Goal: Transaction & Acquisition: Register for event/course

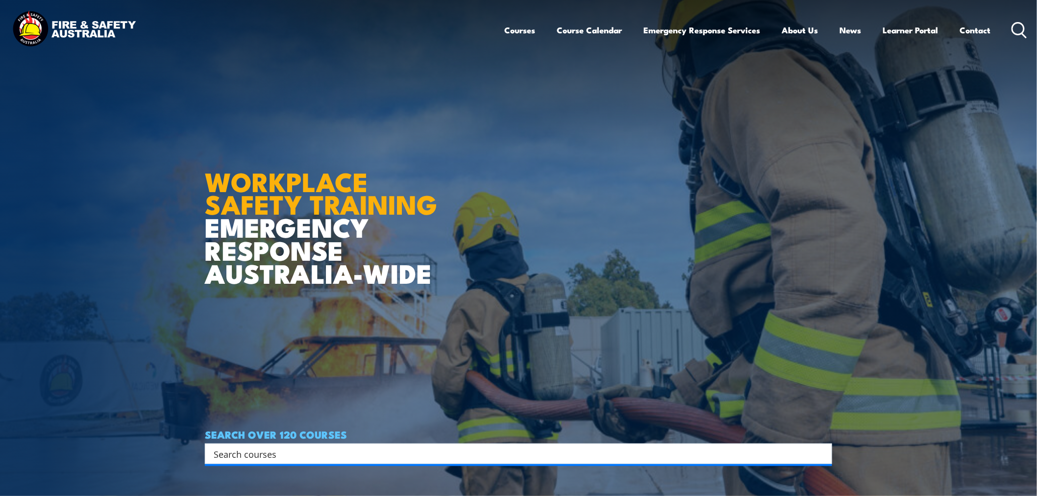
click at [1020, 29] on icon at bounding box center [1020, 30] width 16 height 16
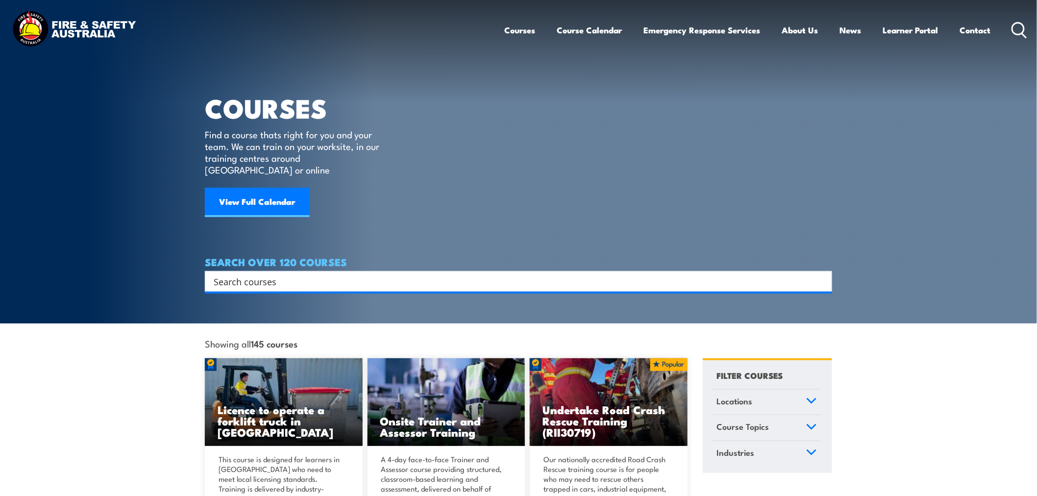
click at [236, 274] on input "Search input" at bounding box center [512, 281] width 597 height 15
type input "first aid"
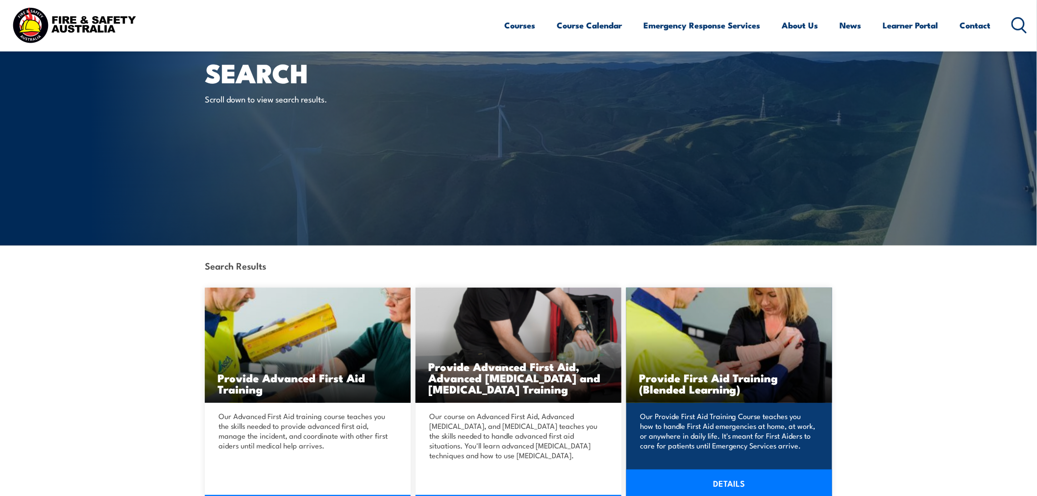
scroll to position [54, 0]
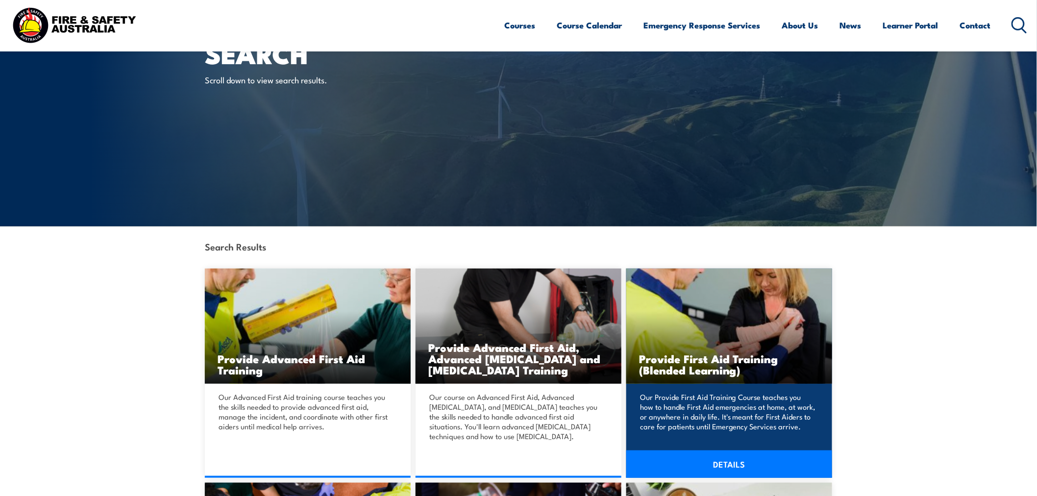
click at [729, 467] on link "DETAILS" at bounding box center [729, 463] width 206 height 27
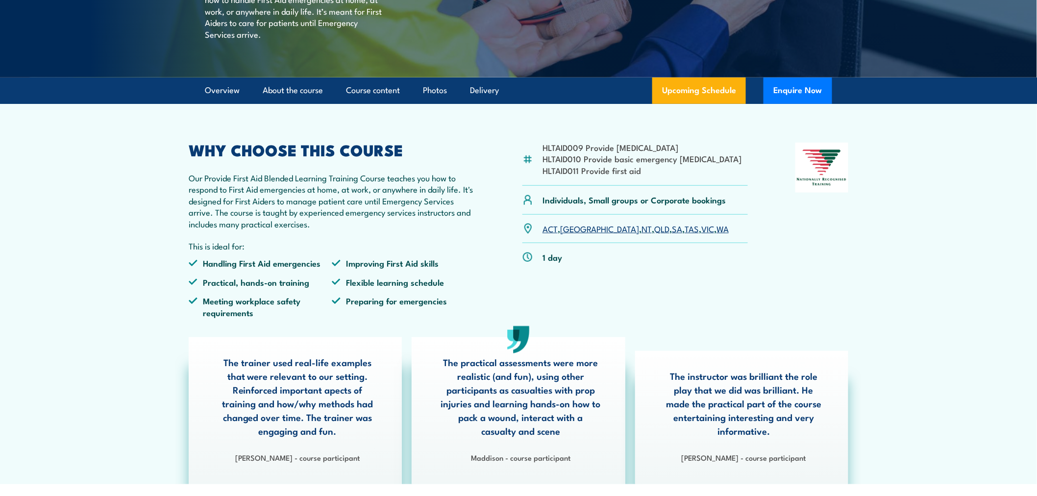
scroll to position [218, 0]
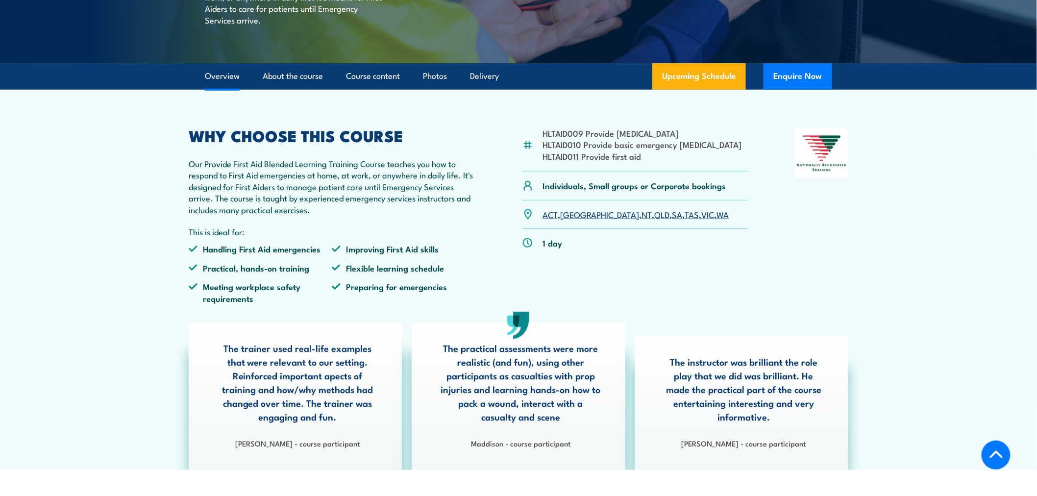
click at [701, 220] on link "VIC" at bounding box center [707, 214] width 13 height 12
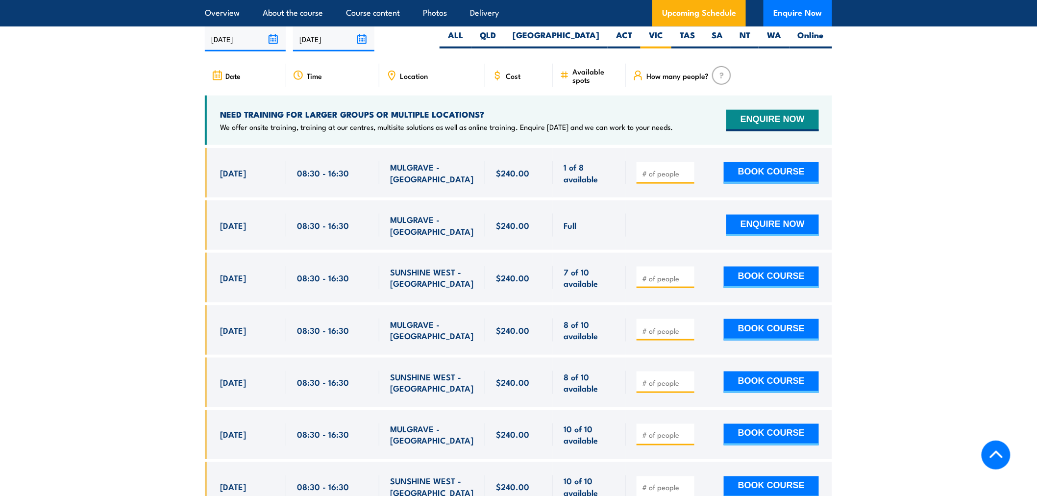
scroll to position [1942, 0]
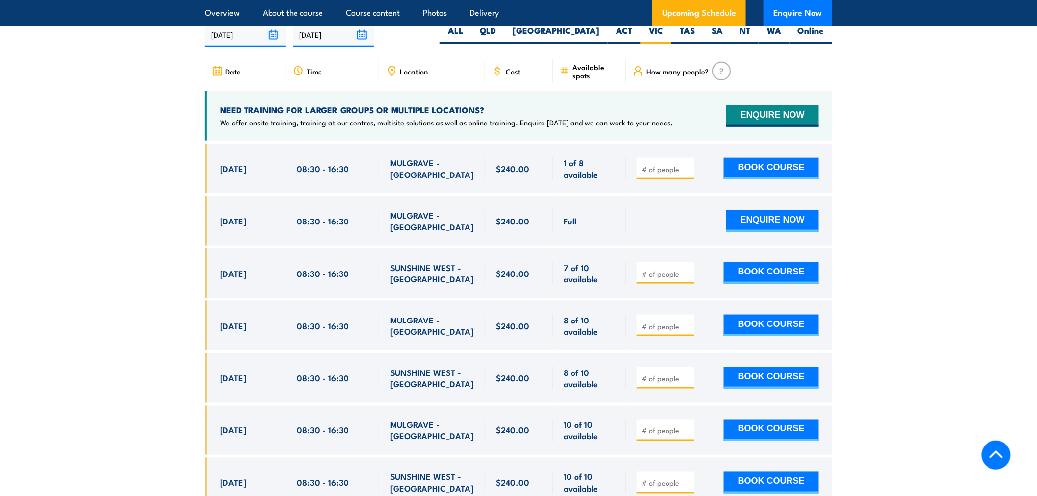
click at [666, 331] on input "number" at bounding box center [666, 327] width 49 height 10
type input "1"
click at [788, 329] on button "BOOK COURSE" at bounding box center [771, 326] width 95 height 22
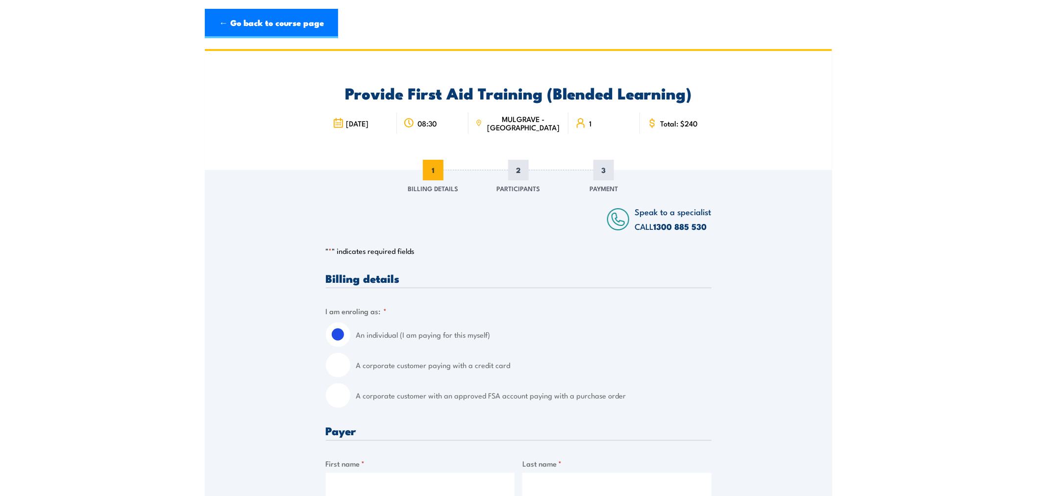
click at [371, 365] on label "A corporate customer paying with a credit card" at bounding box center [533, 365] width 355 height 25
click at [350, 365] on input "A corporate customer paying with a credit card" at bounding box center [338, 365] width 25 height 25
radio input "true"
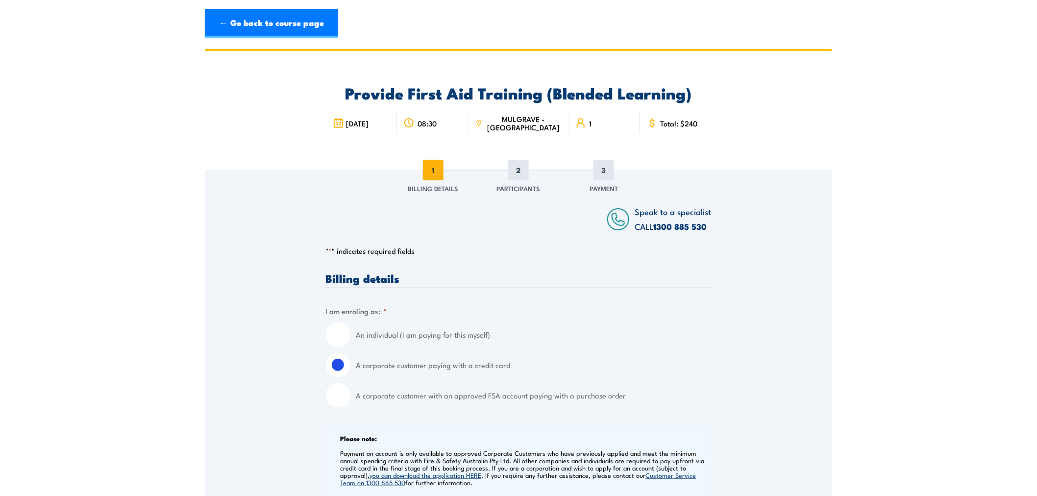
click at [376, 398] on label "A corporate customer with an approved FSA account paying with a purchase order" at bounding box center [533, 395] width 355 height 25
click at [350, 398] on input "A corporate customer with an approved FSA account paying with a purchase order" at bounding box center [338, 395] width 25 height 25
radio input "true"
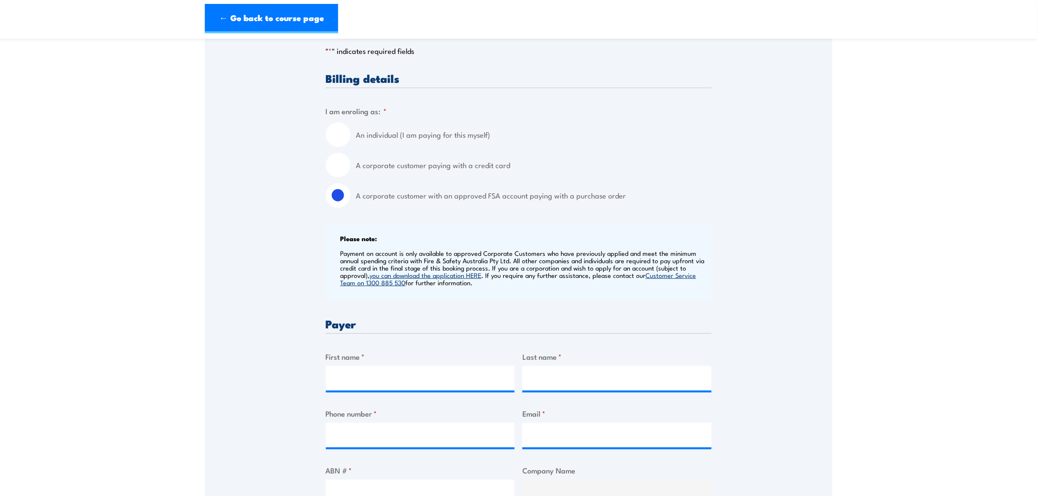
scroll to position [218, 0]
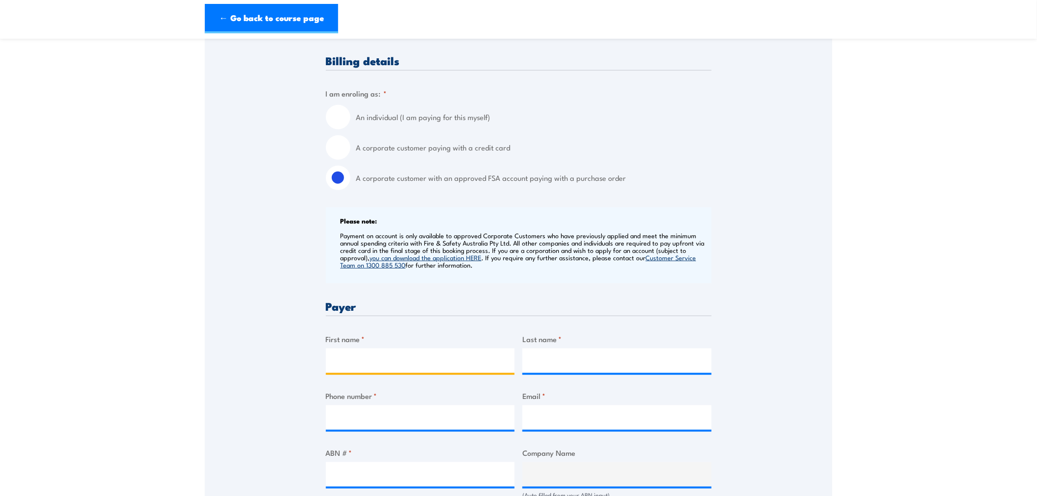
click at [371, 361] on input "First name *" at bounding box center [420, 360] width 189 height 25
type input "Shally"
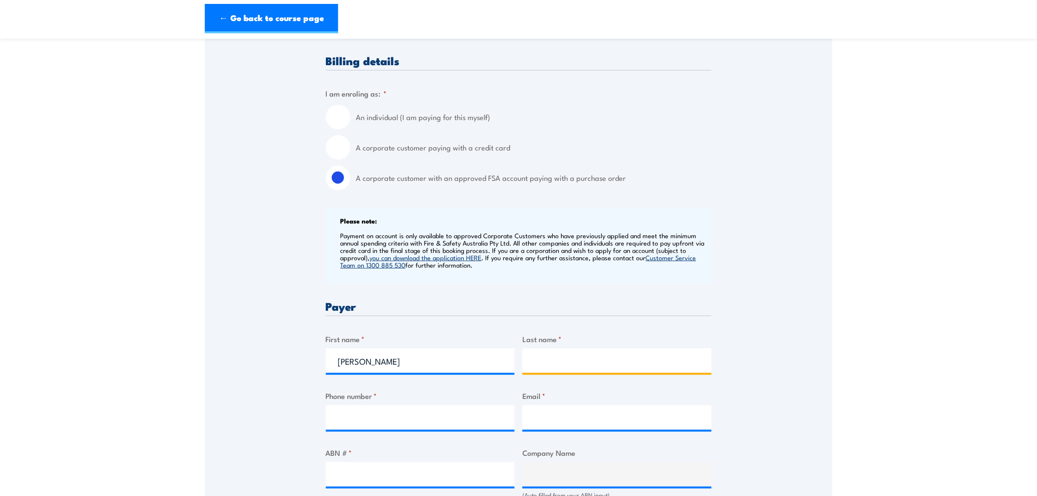
type input "Smith"
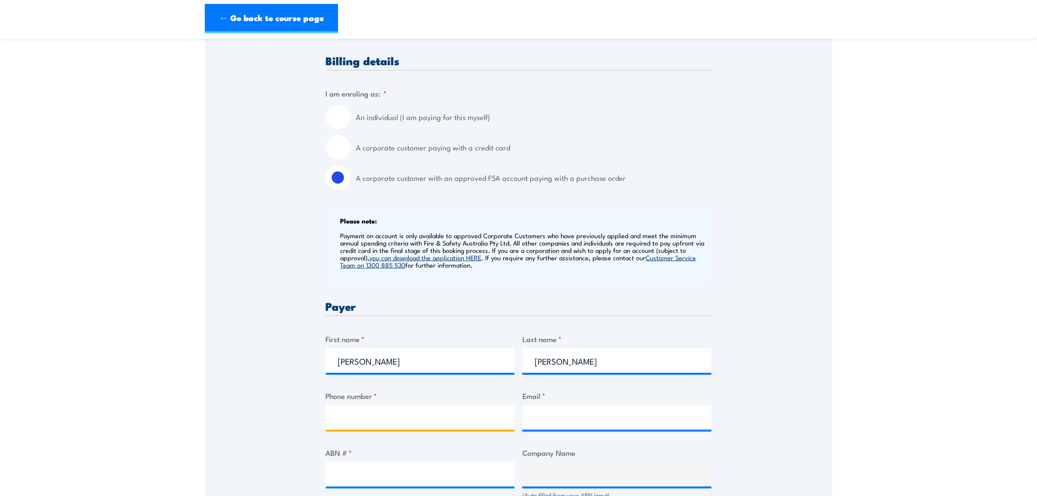
type input "0448472984"
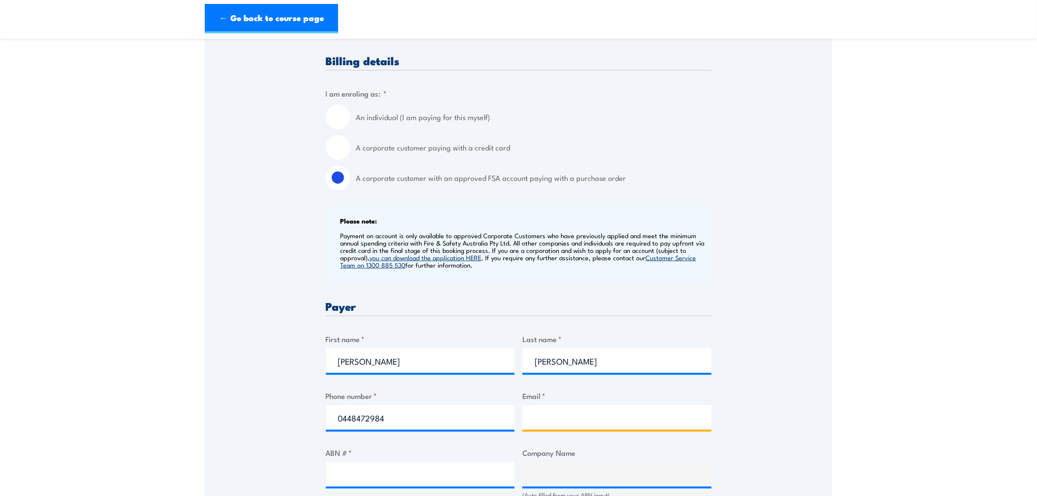
type input "shally.smith@thermofisher.com"
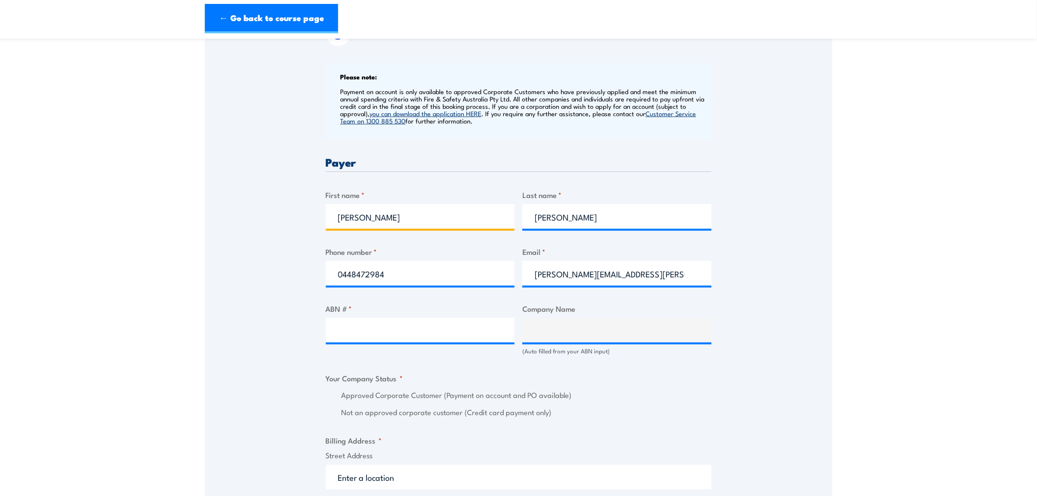
scroll to position [381, 0]
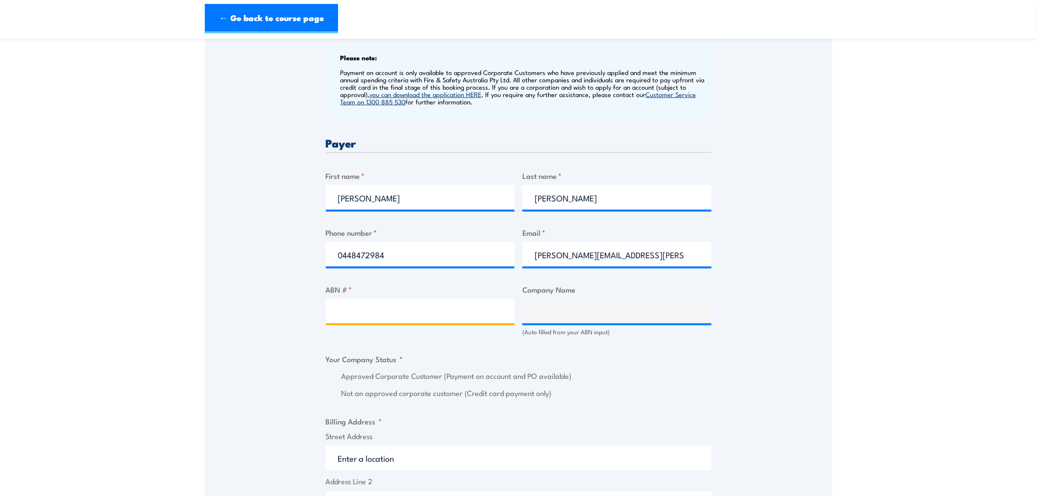
click at [351, 308] on input "ABN # *" at bounding box center [420, 311] width 189 height 25
type input "52058390917"
type input "THERMO FISHER SCIENTIFIC AUSTRALIA PTY LTD"
radio input "true"
type input "52058390917"
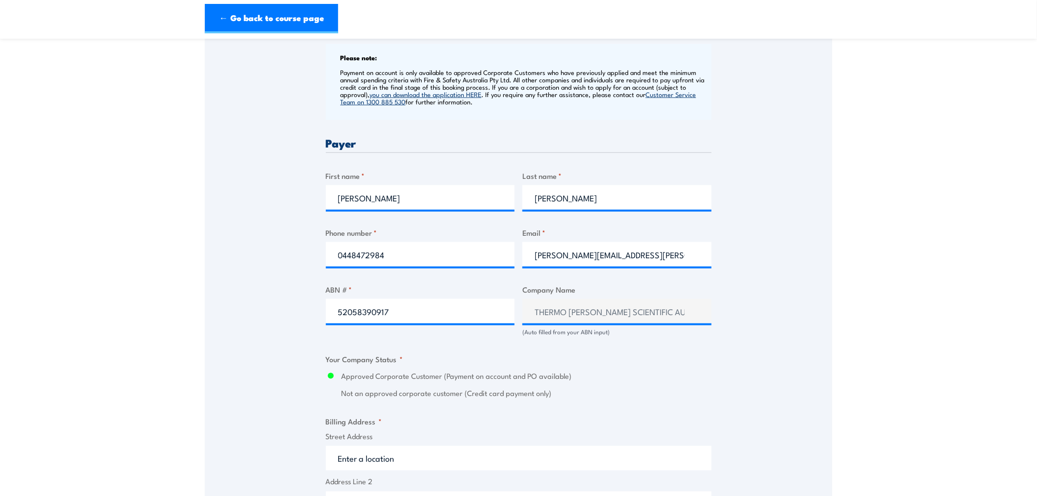
click at [839, 355] on section "Provide First Aid Training (Blended Learning) 08:30" at bounding box center [518, 329] width 1037 height 1322
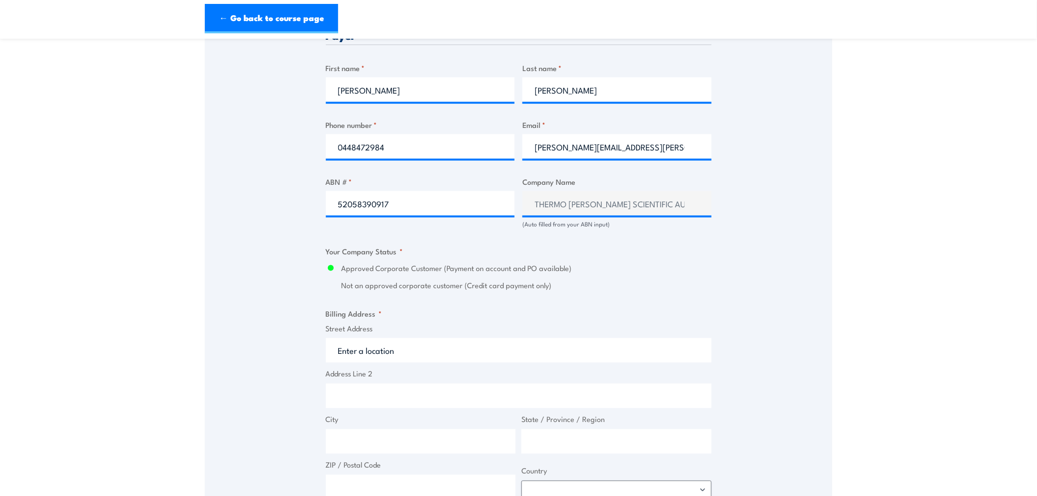
scroll to position [490, 0]
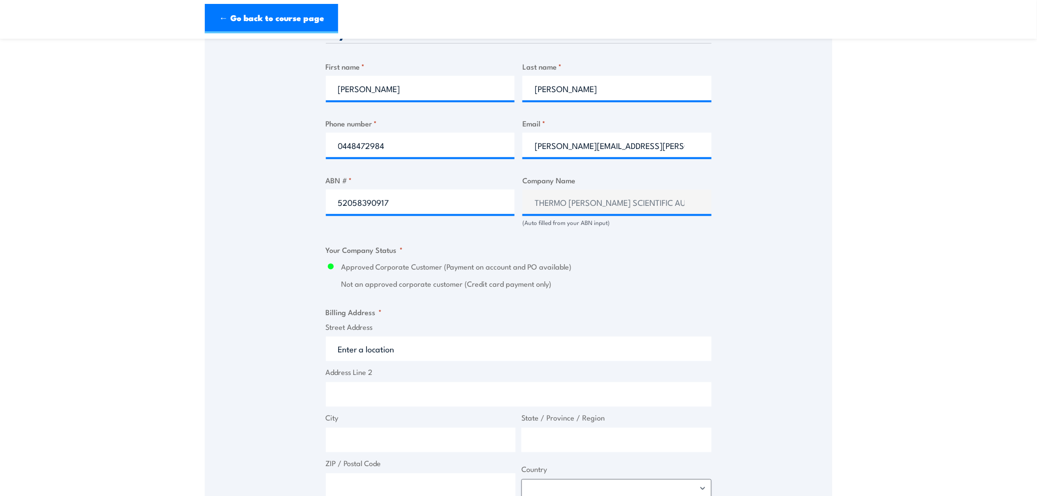
click at [374, 343] on input "Street Address" at bounding box center [519, 349] width 386 height 25
click at [374, 351] on input "Street Address" at bounding box center [519, 349] width 386 height 25
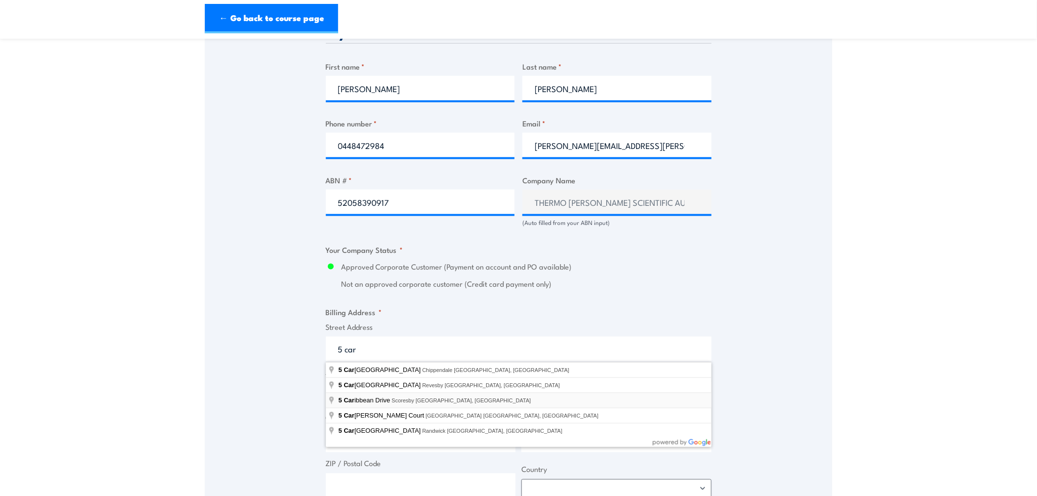
type input "5 Caribbean Drive, Scoresby VIC, Australia"
type input "5 Caribbean Dr"
type input "Scoresby"
type input "Victoria"
type input "3179"
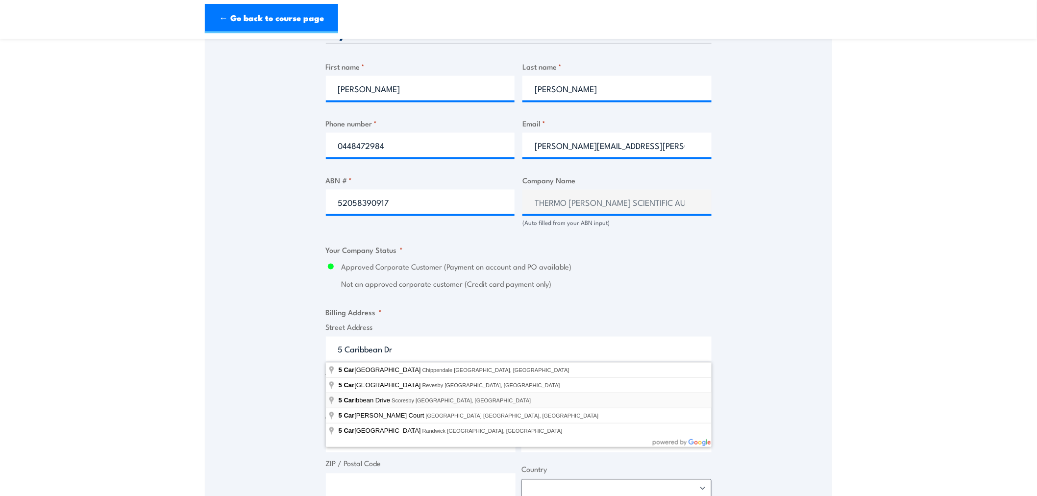
select select "Australia"
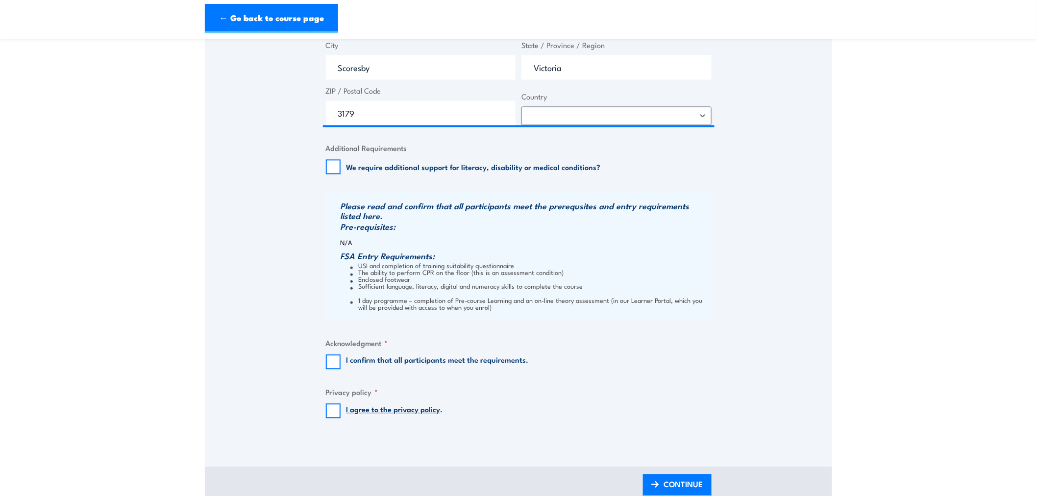
scroll to position [871, 0]
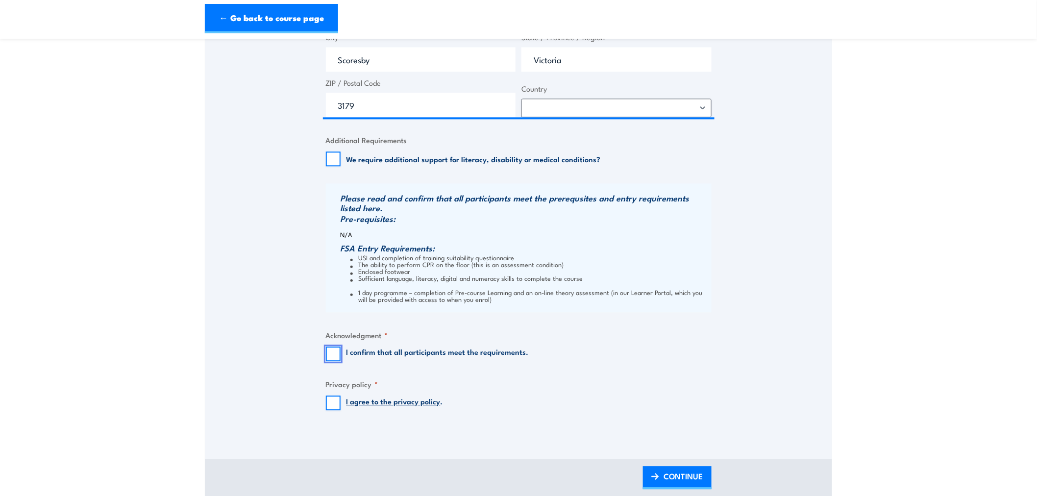
click at [332, 351] on input "I confirm that all participants meet the requirements." at bounding box center [333, 353] width 15 height 15
checkbox input "true"
click at [331, 401] on input "I agree to the privacy policy ." at bounding box center [333, 403] width 15 height 15
checkbox input "true"
click at [670, 477] on span "CONTINUE" at bounding box center [683, 476] width 39 height 26
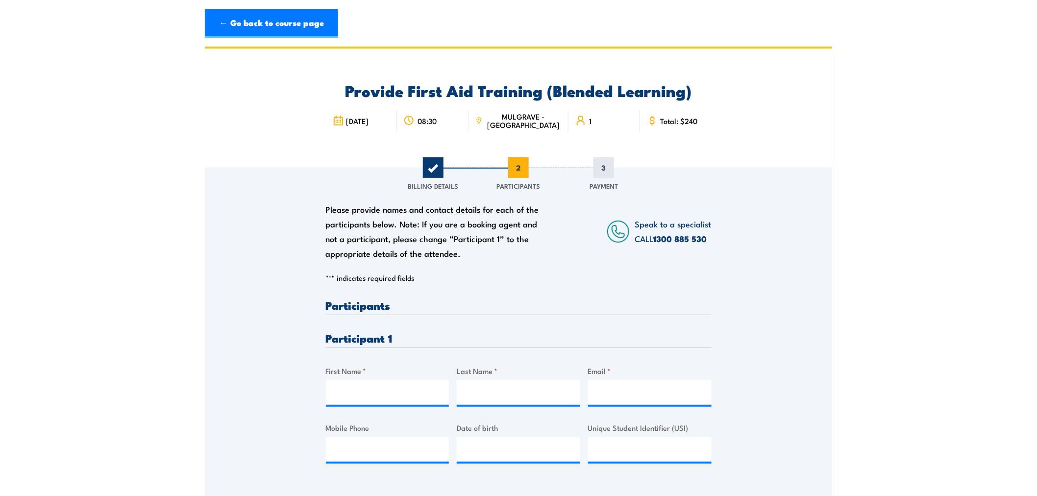
scroll to position [0, 0]
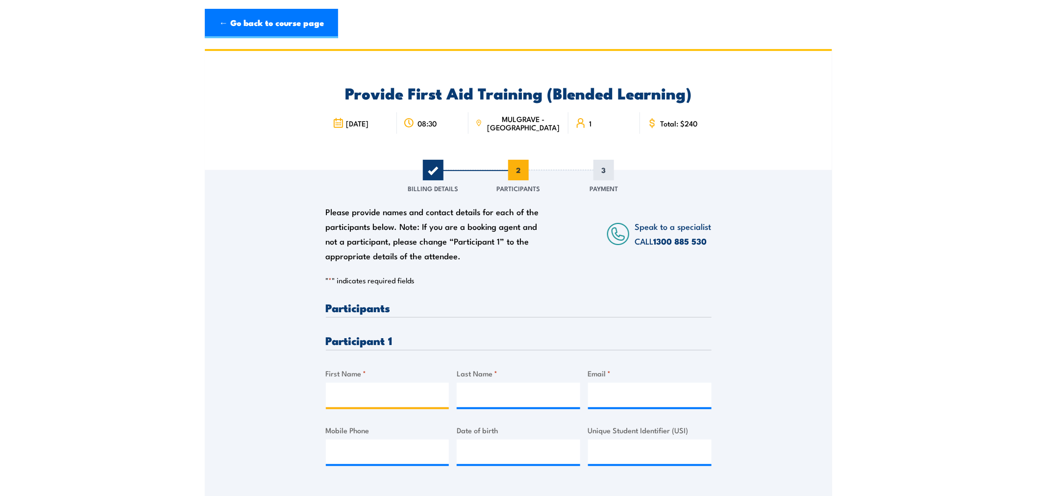
click at [374, 395] on input "First Name *" at bounding box center [388, 395] width 124 height 25
type input "Nicole"
click at [493, 395] on input "Last Name *" at bounding box center [519, 395] width 124 height 25
type input "Vorwerk"
click at [650, 401] on input "Email *" at bounding box center [650, 395] width 124 height 25
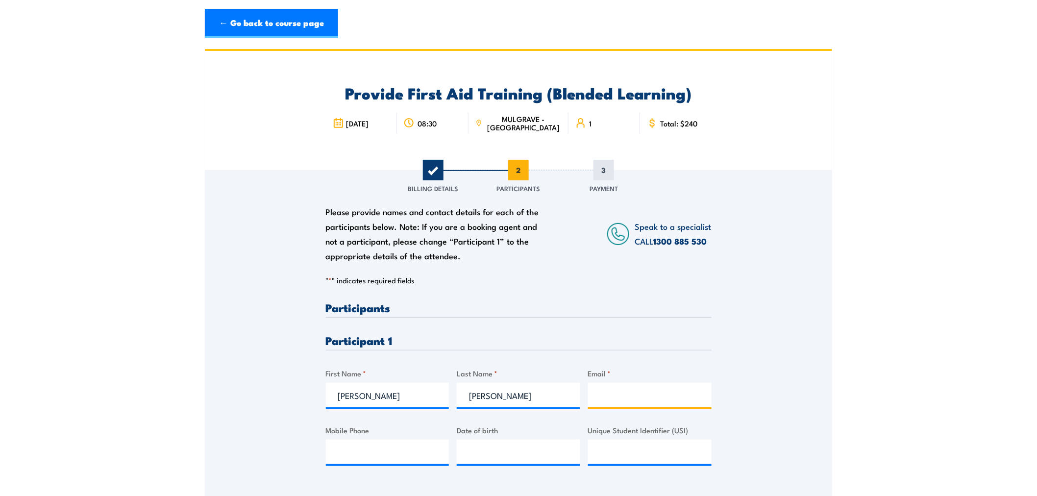
click at [600, 396] on input "Email *" at bounding box center [650, 395] width 124 height 25
paste input "nicole.vorwerk@thermofisher.com"
type input "nicole.vorwerk@thermofisher.com"
click at [374, 445] on input "Mobile Phone" at bounding box center [388, 452] width 124 height 25
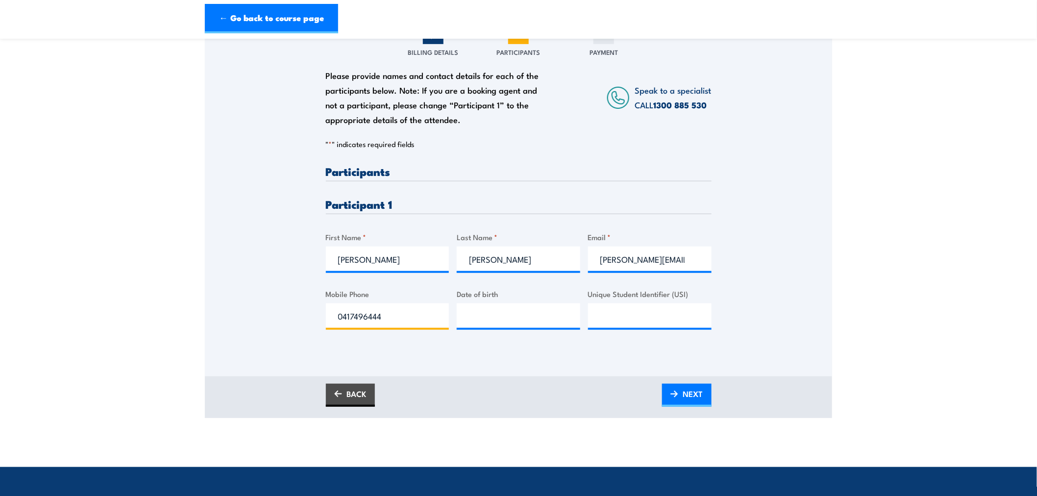
scroll to position [163, 0]
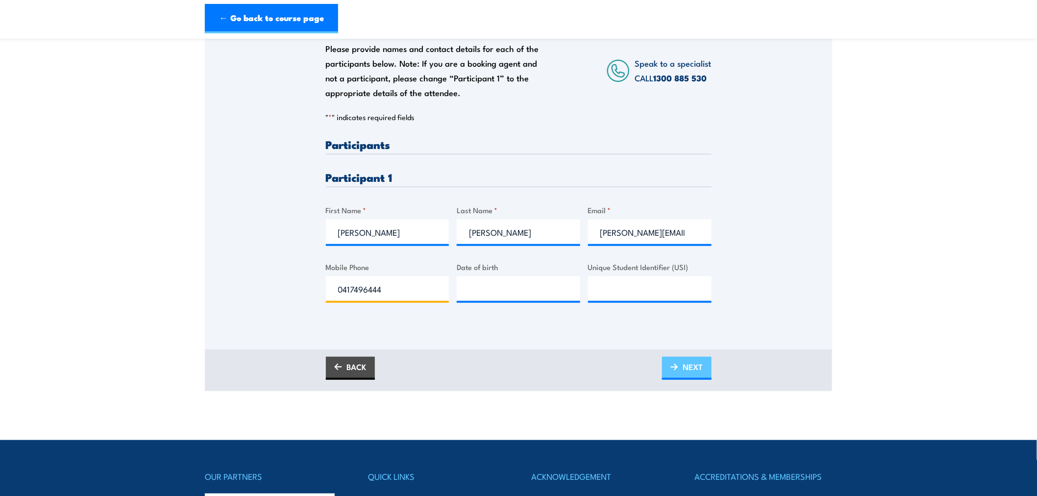
type input "0417496444"
click at [704, 366] on link "NEXT" at bounding box center [686, 368] width 49 height 23
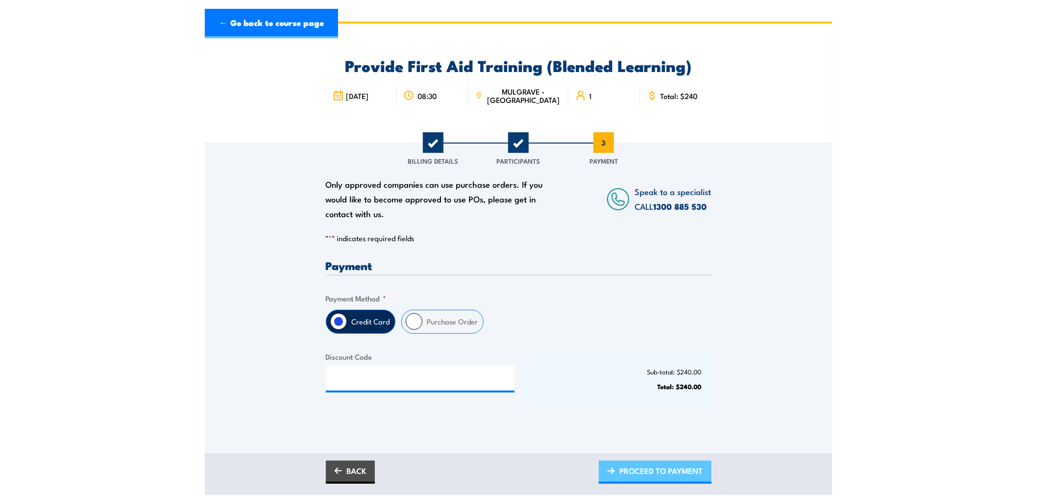
scroll to position [0, 0]
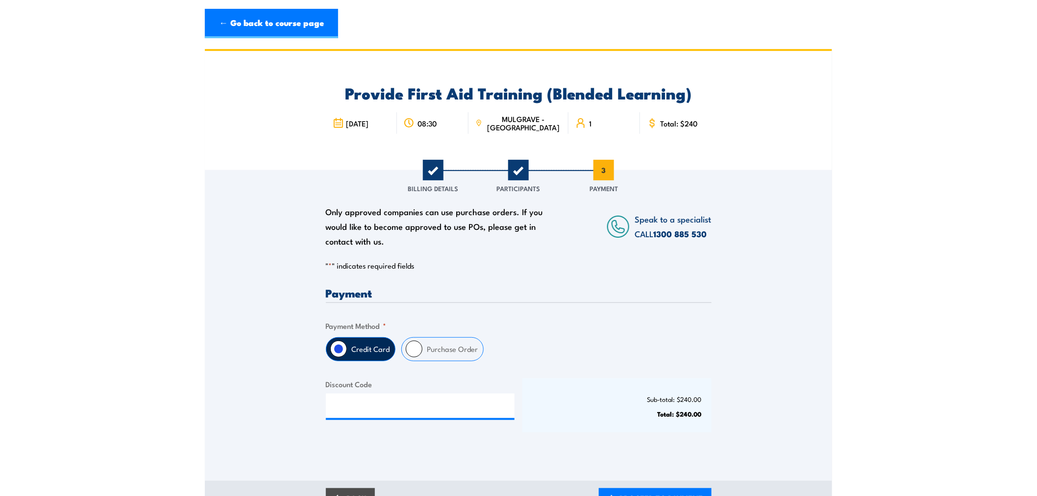
click at [474, 352] on label "Purchase Order" at bounding box center [452, 349] width 61 height 23
click at [422, 352] on input "Purchase Order" at bounding box center [414, 349] width 17 height 17
radio input "true"
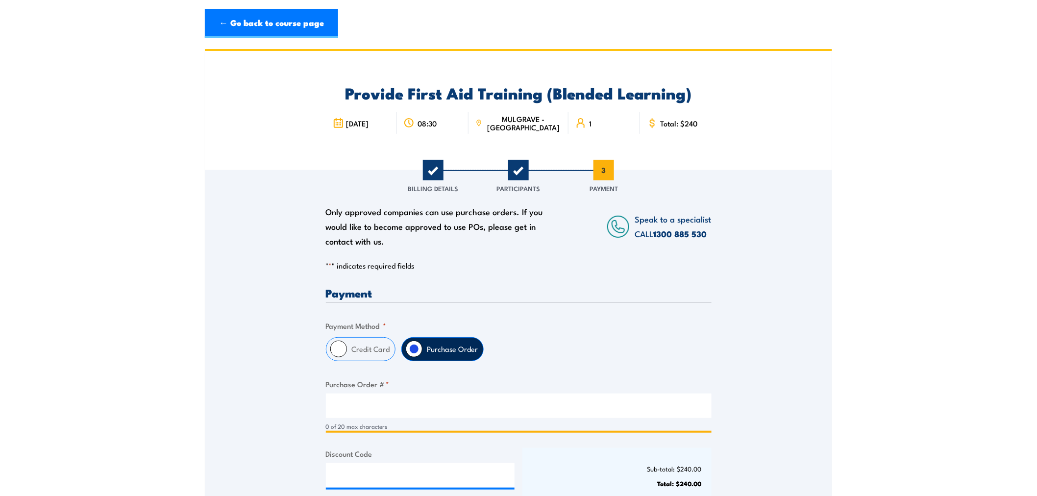
click at [453, 407] on input "Purchase Order # *" at bounding box center [519, 406] width 386 height 25
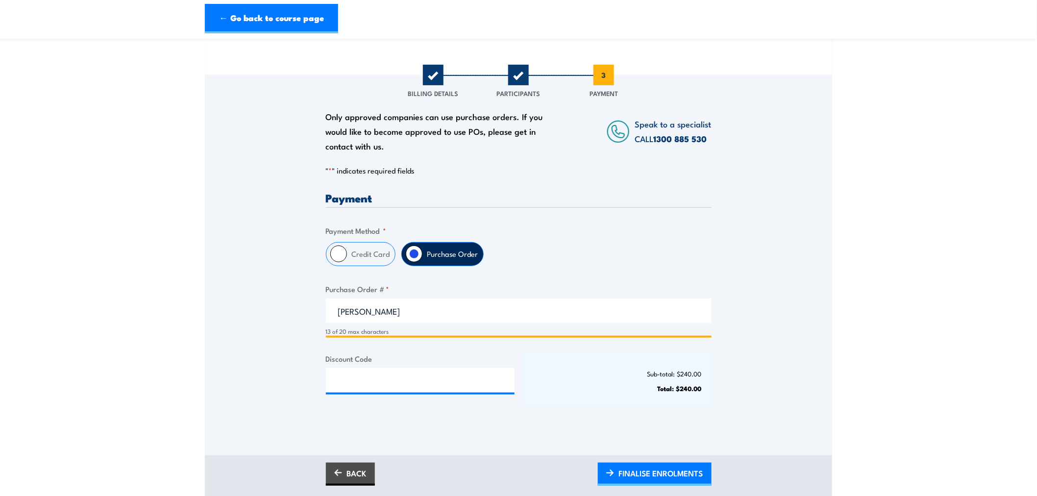
scroll to position [163, 0]
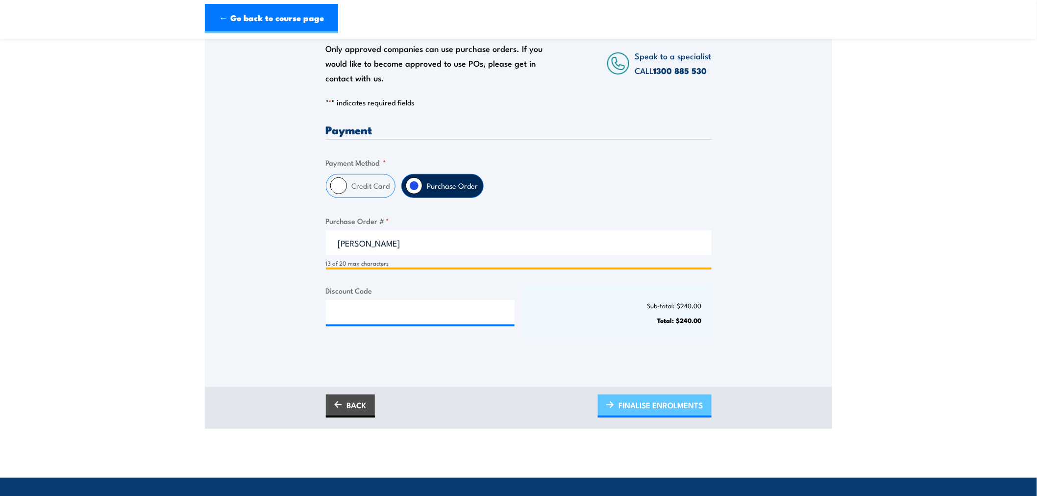
type input "Shally Smith"
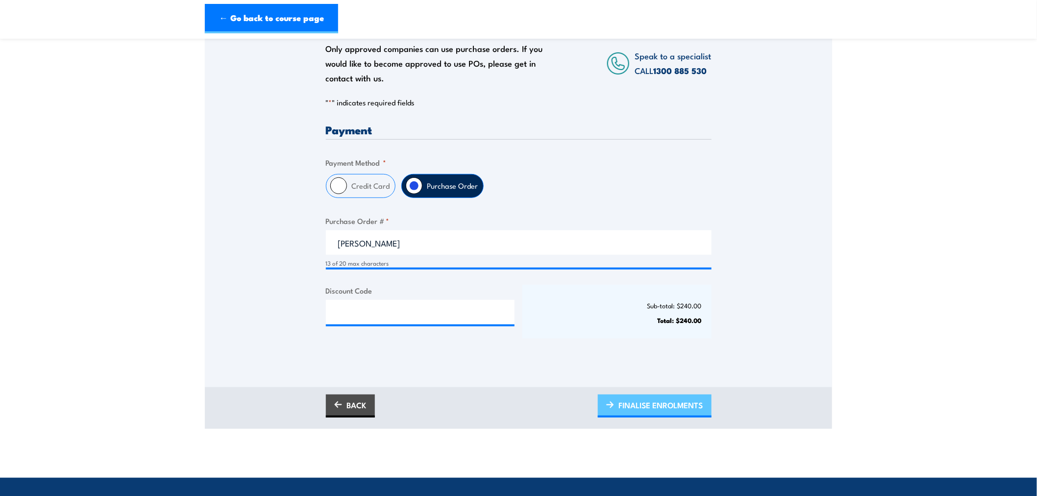
click at [680, 405] on span "FINALISE ENROLMENTS" at bounding box center [661, 405] width 84 height 26
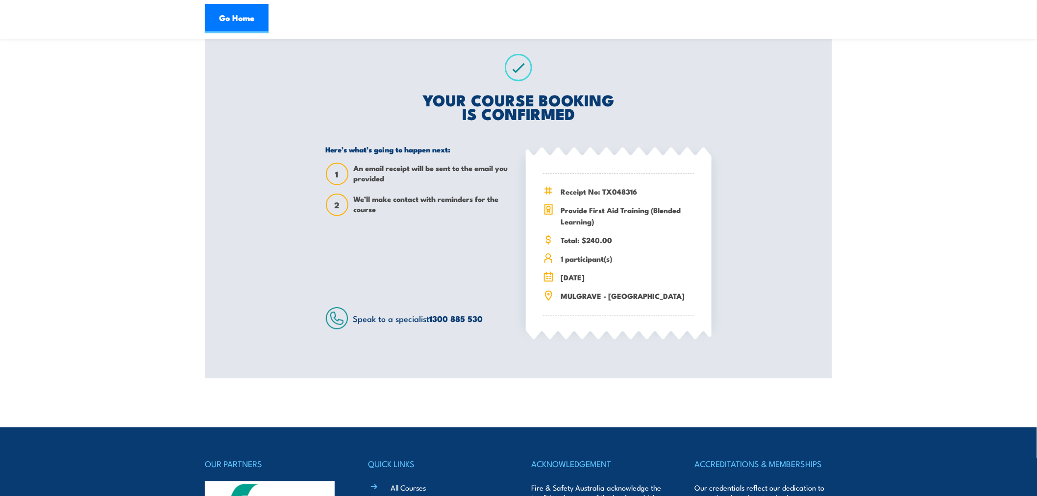
scroll to position [218, 0]
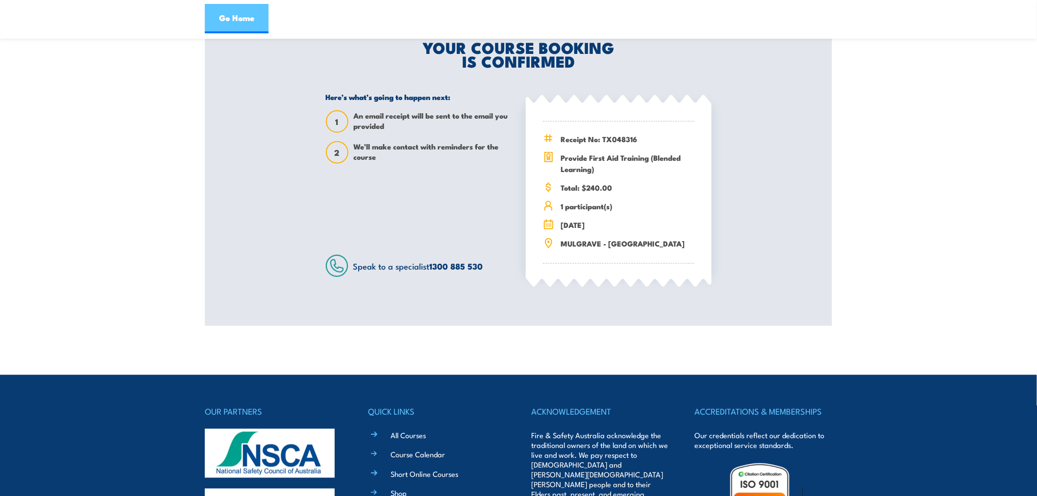
click at [249, 13] on link "Go Home" at bounding box center [237, 18] width 64 height 29
